Goal: Check status: Check status

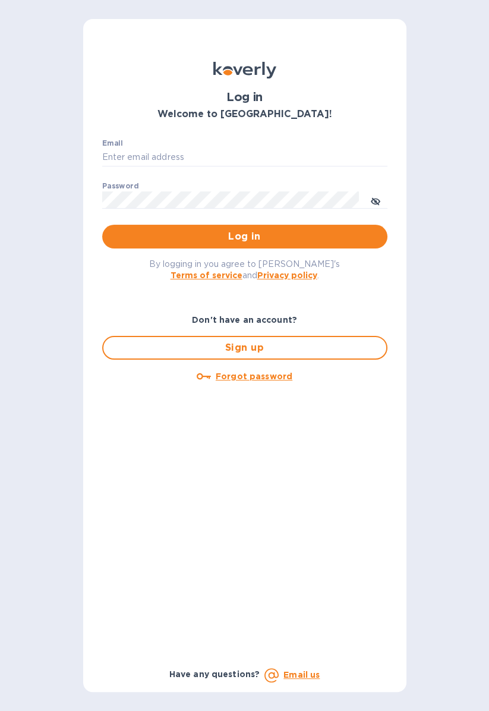
click at [278, 143] on div "Email ​" at bounding box center [244, 160] width 285 height 43
click at [284, 159] on input "Email" at bounding box center [244, 158] width 285 height 18
type input "[EMAIL_ADDRESS][DOMAIN_NAME]"
click at [102, 225] on button "Log in" at bounding box center [244, 237] width 285 height 24
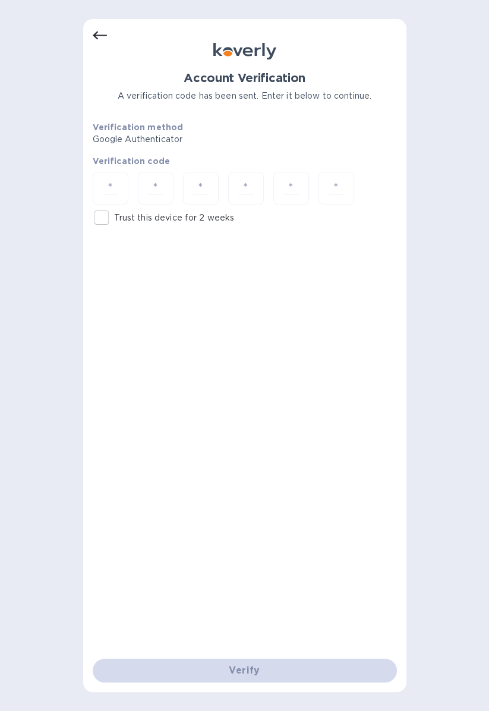
click at [95, 218] on input "Trust this device for 2 weeks" at bounding box center [101, 217] width 25 height 25
checkbox input "true"
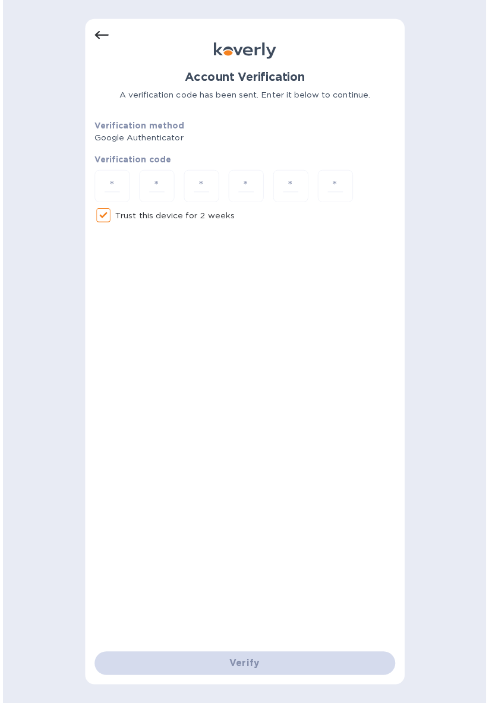
scroll to position [2, 0]
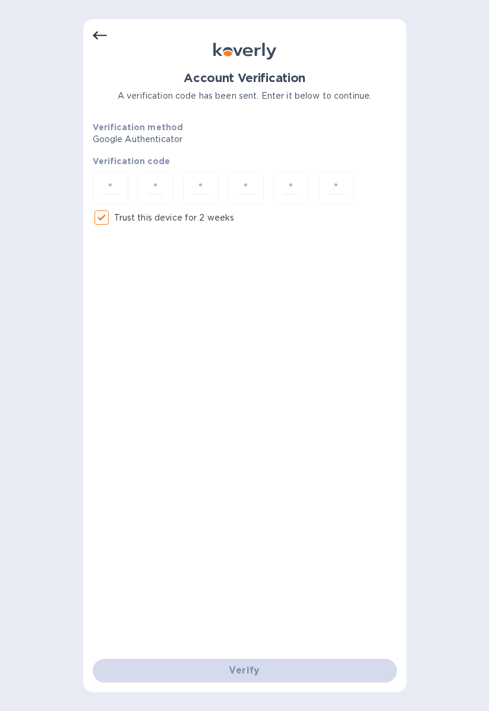
click at [106, 180] on input "number" at bounding box center [110, 188] width 25 height 22
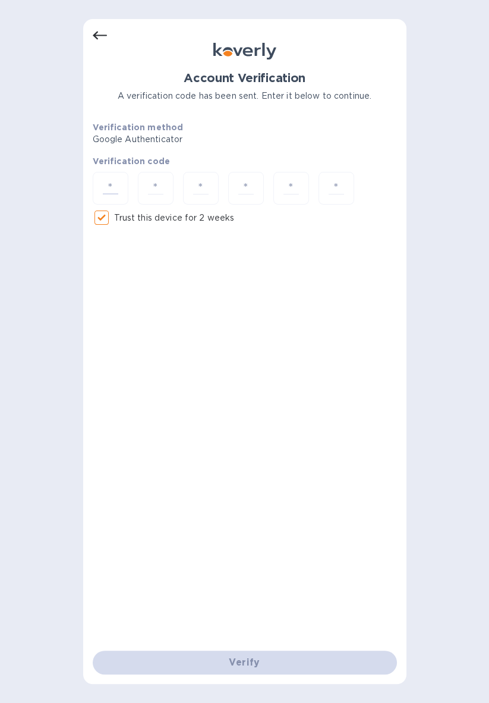
type input "3"
type input "1"
type input "3"
type input "8"
type input "1"
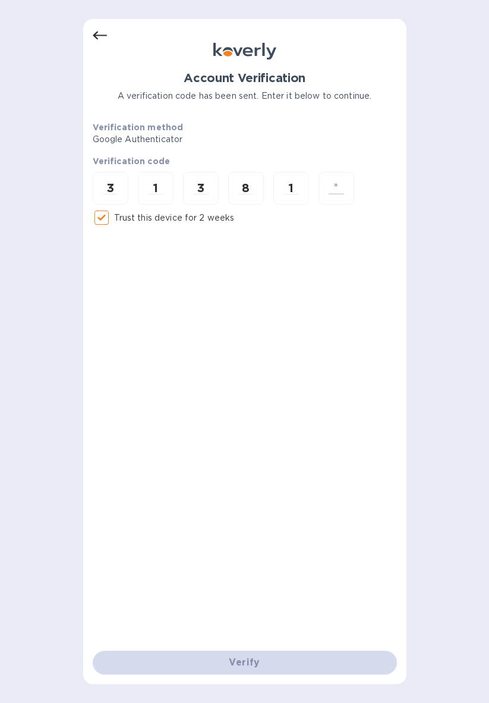
type input "7"
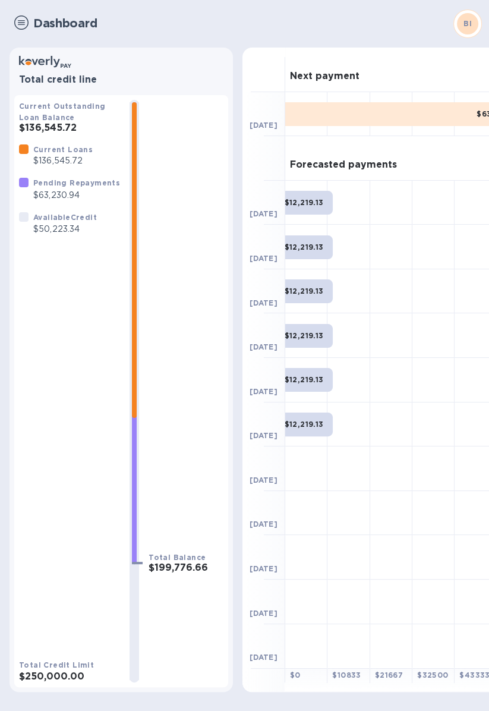
scroll to position [0, 1]
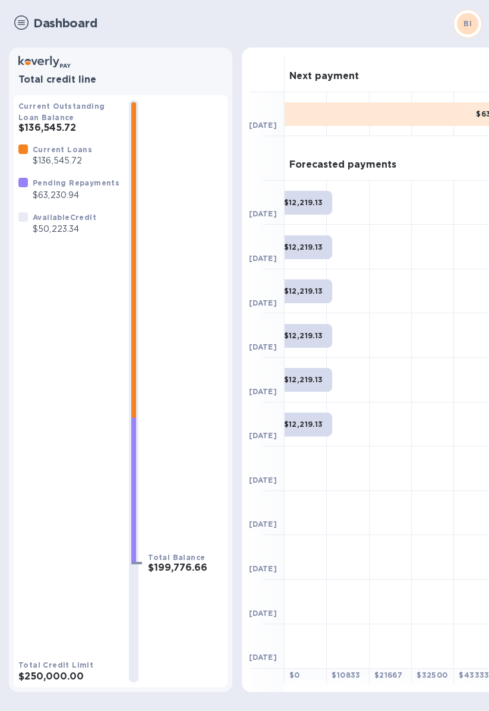
click at [49, 187] on b "Pending Repayments" at bounding box center [76, 182] width 87 height 9
click at [49, 147] on b "Current Loans" at bounding box center [62, 149] width 59 height 9
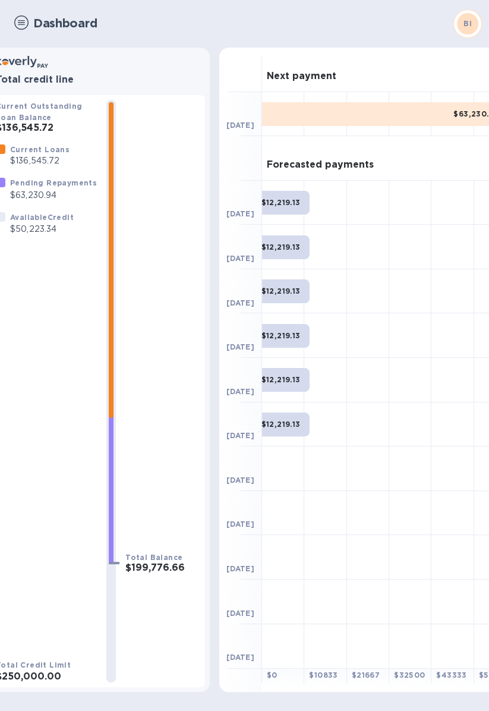
scroll to position [0, 12]
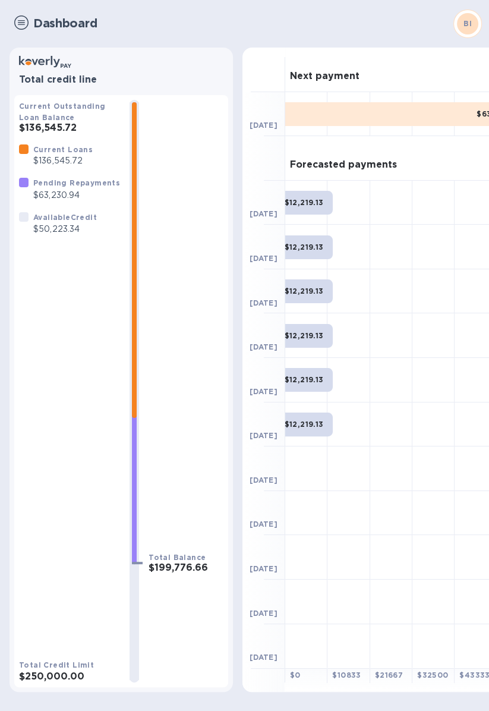
click at [468, 30] on div "BI" at bounding box center [467, 23] width 21 height 21
